Goal: Information Seeking & Learning: Understand process/instructions

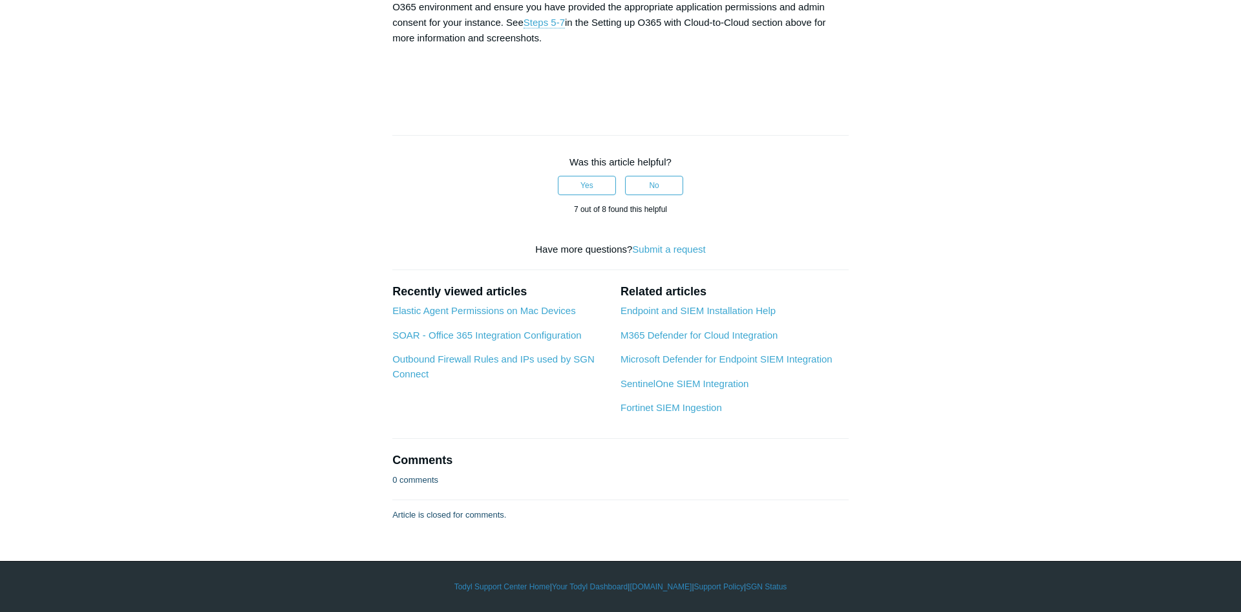
scroll to position [5408, 0]
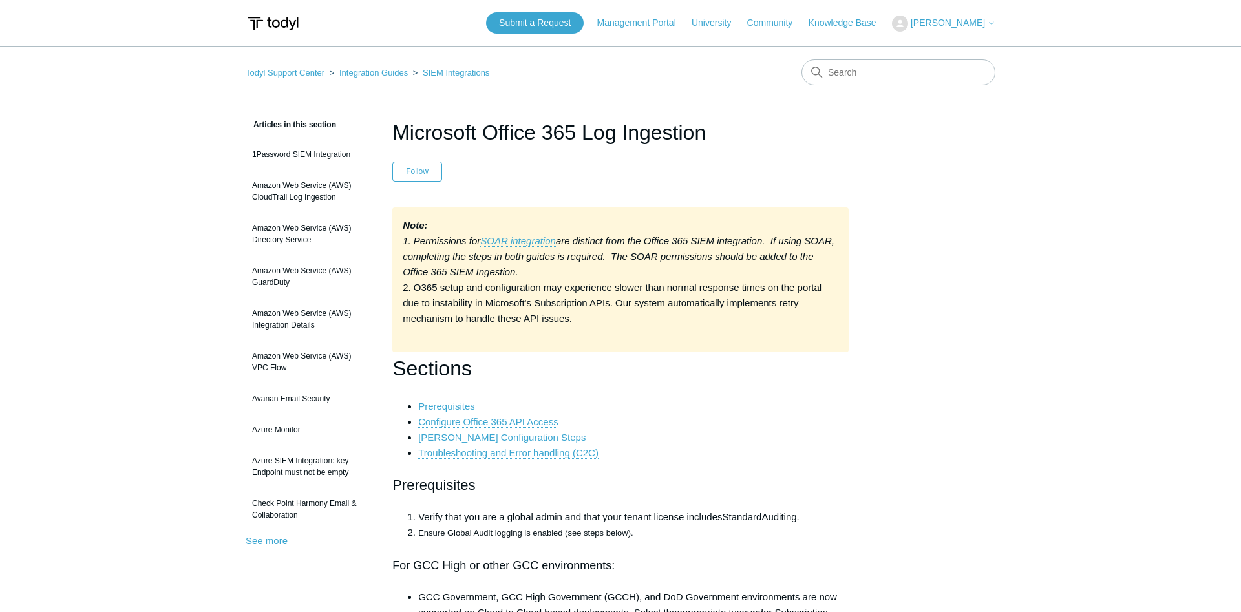
click at [274, 542] on link "See more" at bounding box center [267, 540] width 42 height 11
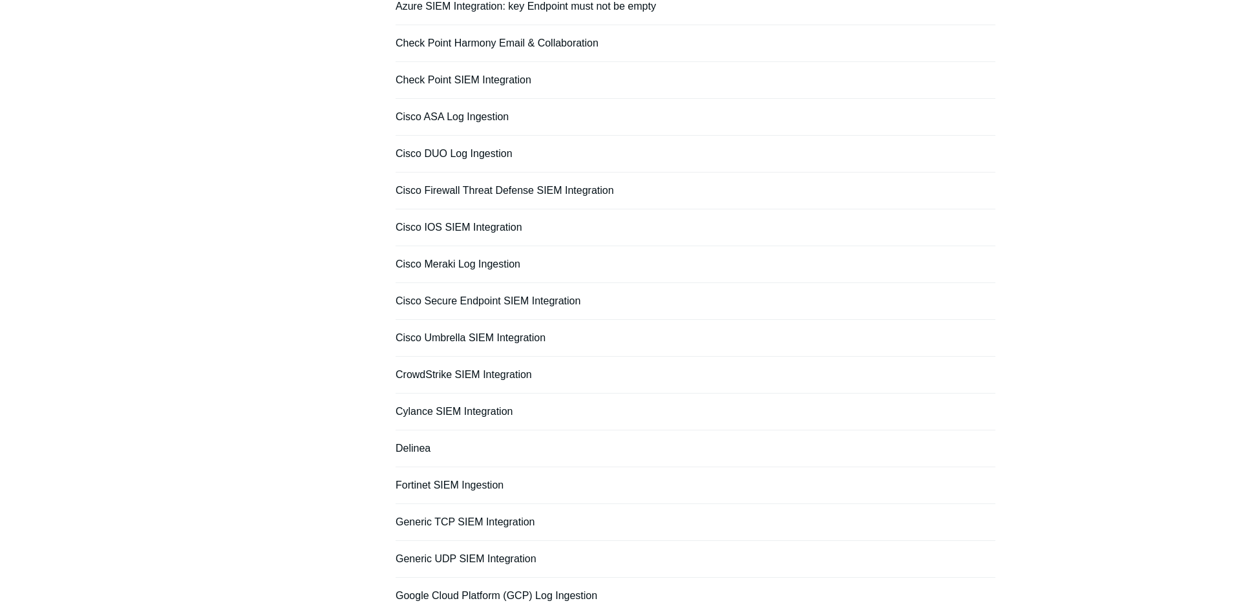
scroll to position [784, 0]
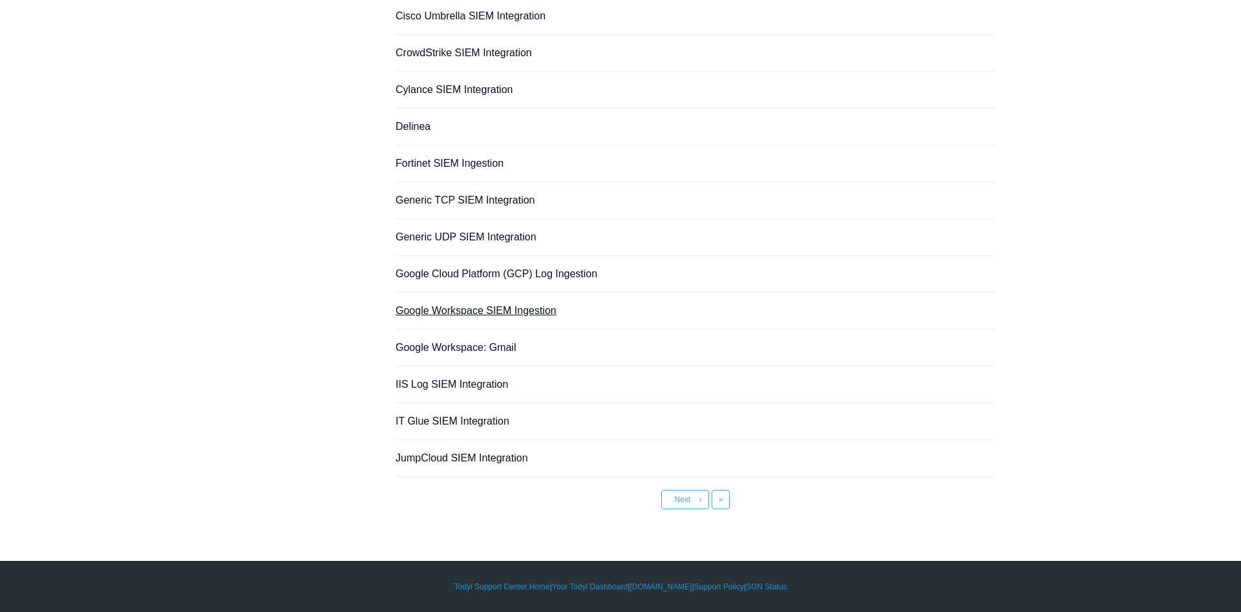
click at [505, 312] on link "Google Workspace SIEM Ingestion" at bounding box center [476, 310] width 161 height 11
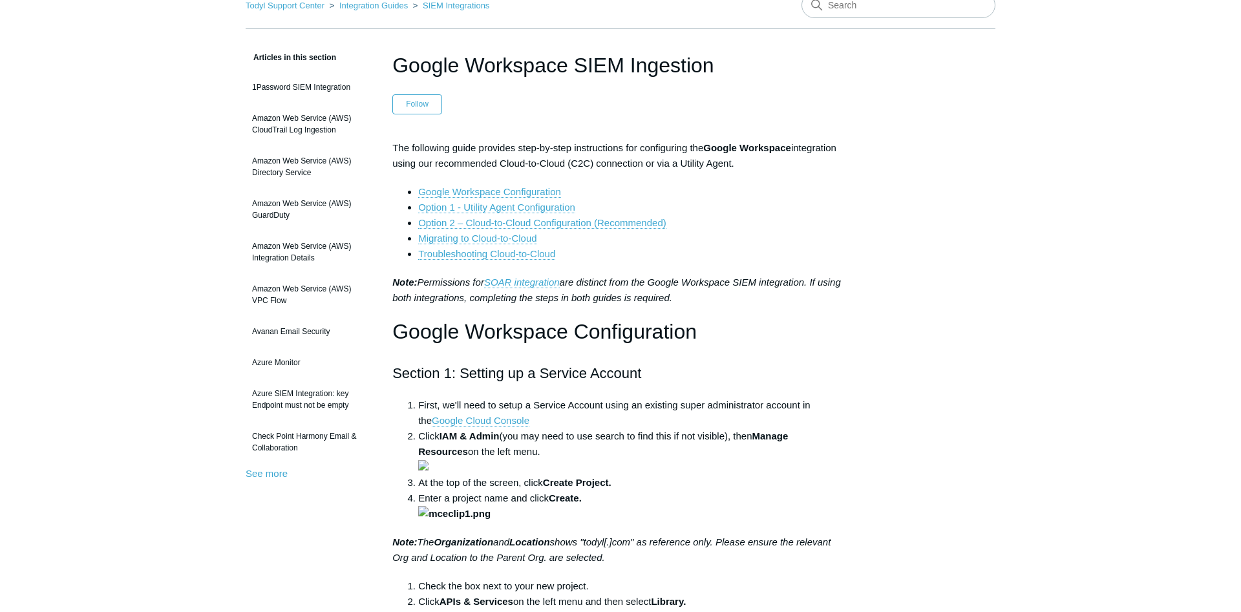
scroll to position [132, 0]
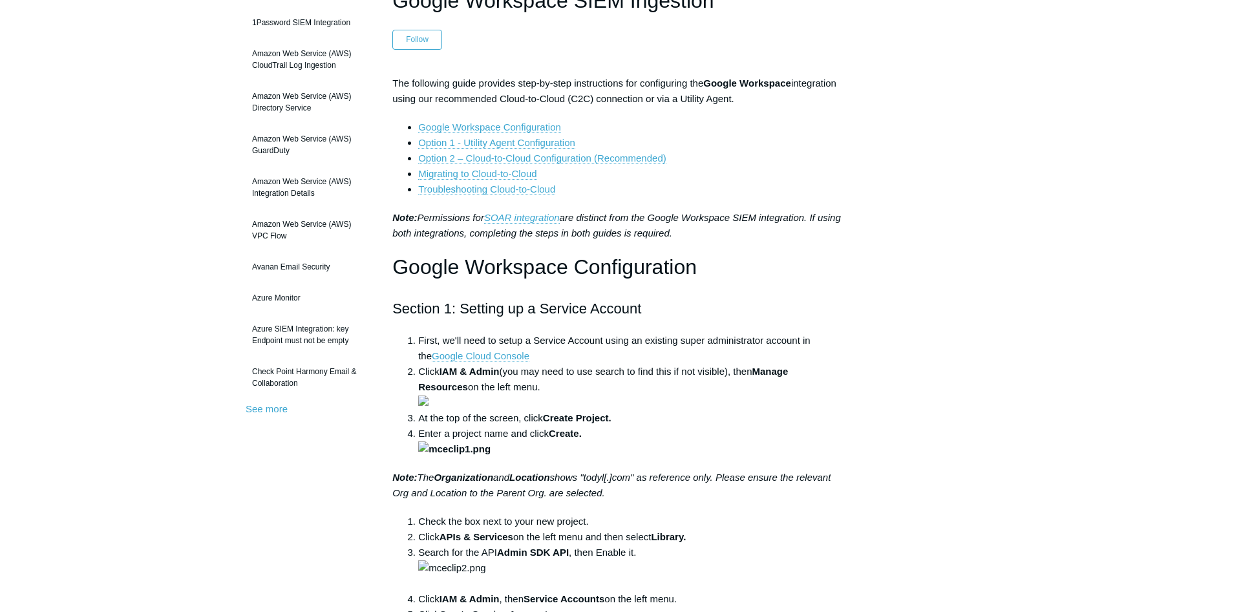
click at [494, 361] on link "Google Cloud Console" at bounding box center [481, 356] width 98 height 12
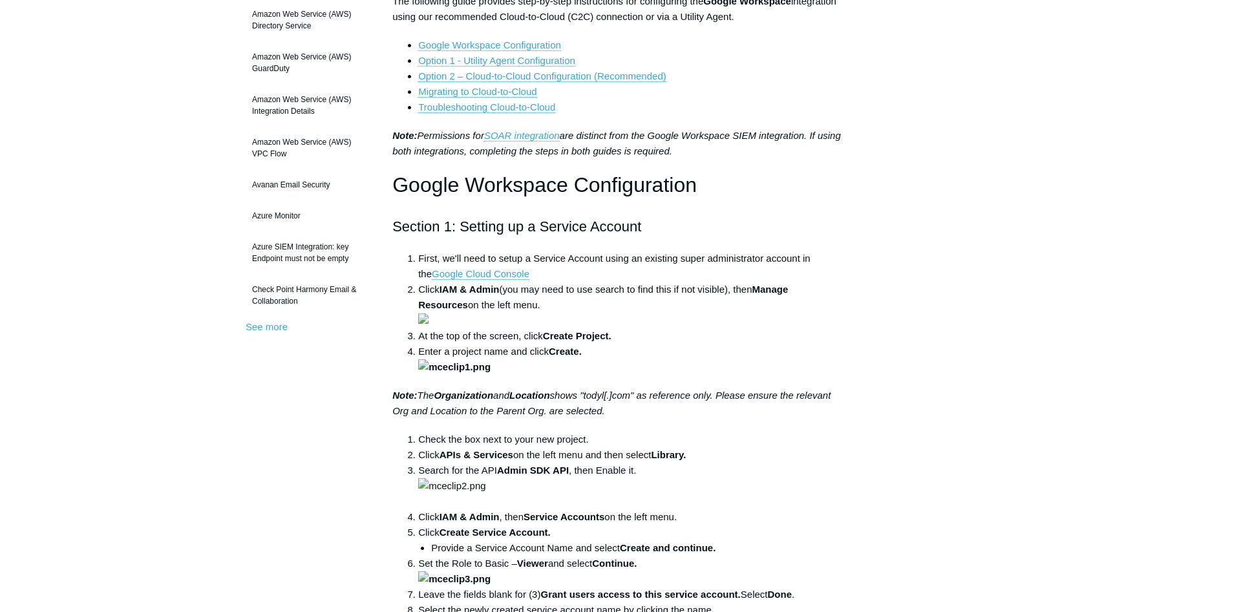
scroll to position [0, 0]
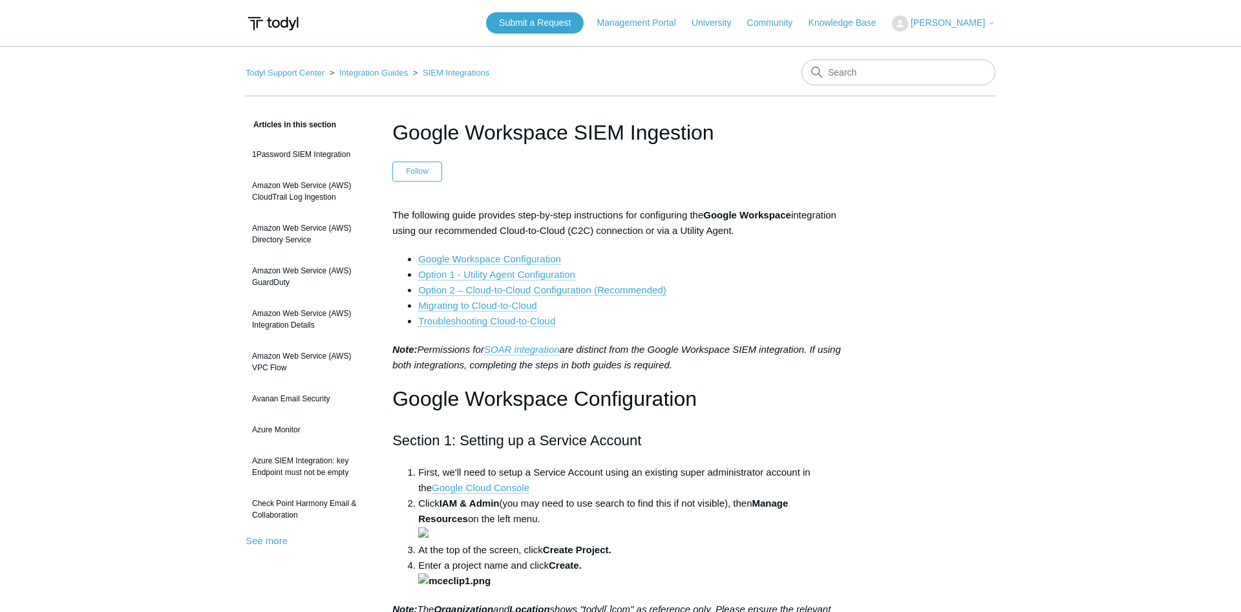
drag, startPoint x: 644, startPoint y: 83, endPoint x: 380, endPoint y: 219, distance: 297.6
copy div "The following guide provides step-by-step instructions for configuring the Goog…"
click at [981, 28] on span "[PERSON_NAME]" at bounding box center [948, 22] width 74 height 10
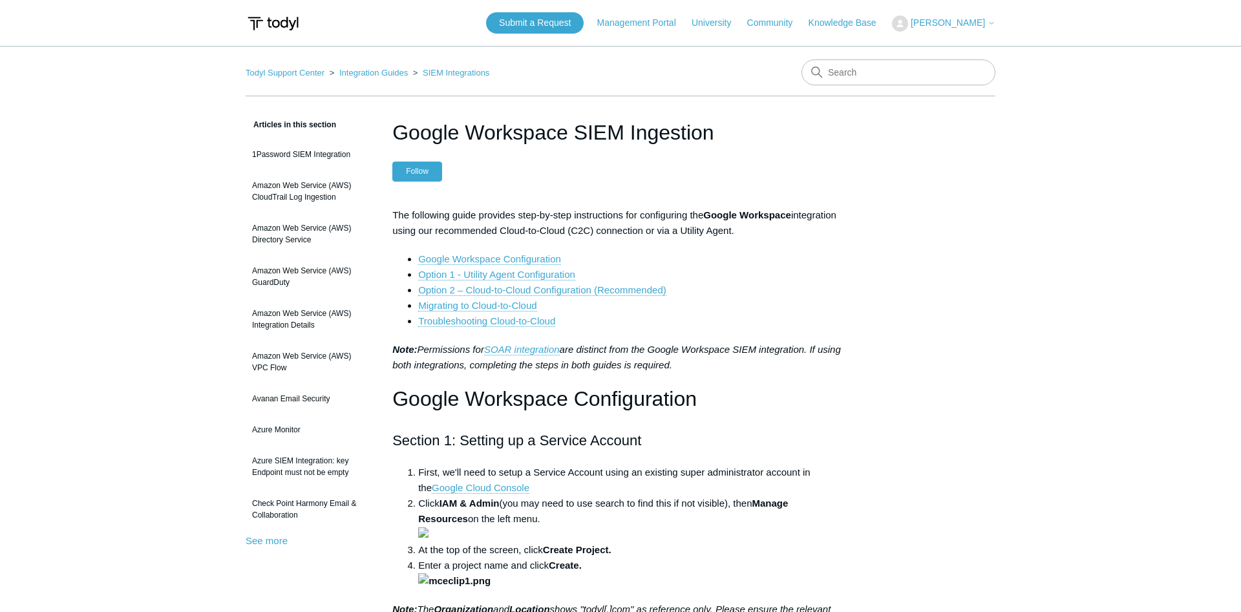
click at [405, 181] on button "Follow" at bounding box center [417, 171] width 50 height 19
click at [405, 181] on button "Unfollow" at bounding box center [420, 171] width 57 height 19
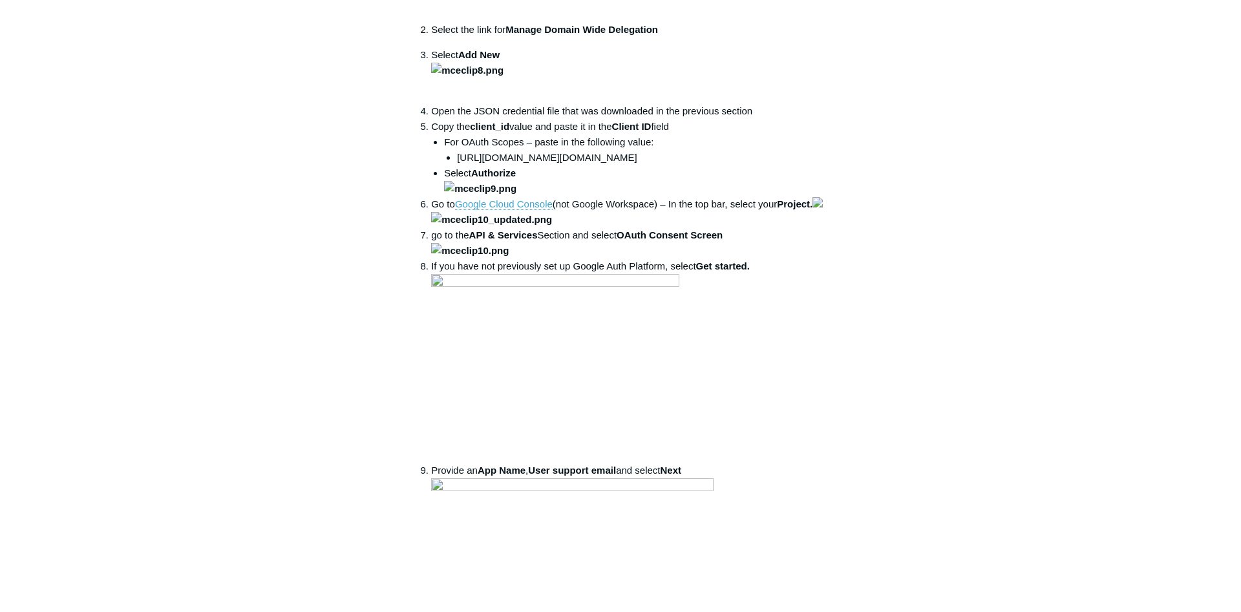
scroll to position [1121, 0]
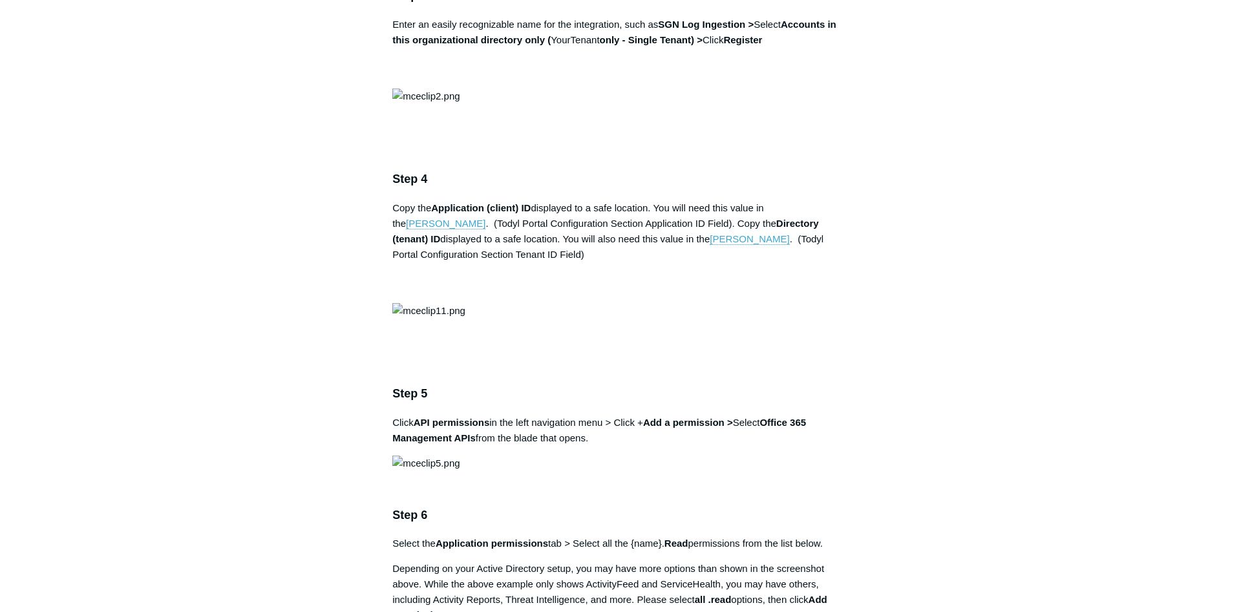
scroll to position [1253, 0]
